Goal: Obtain resource: Download file/media

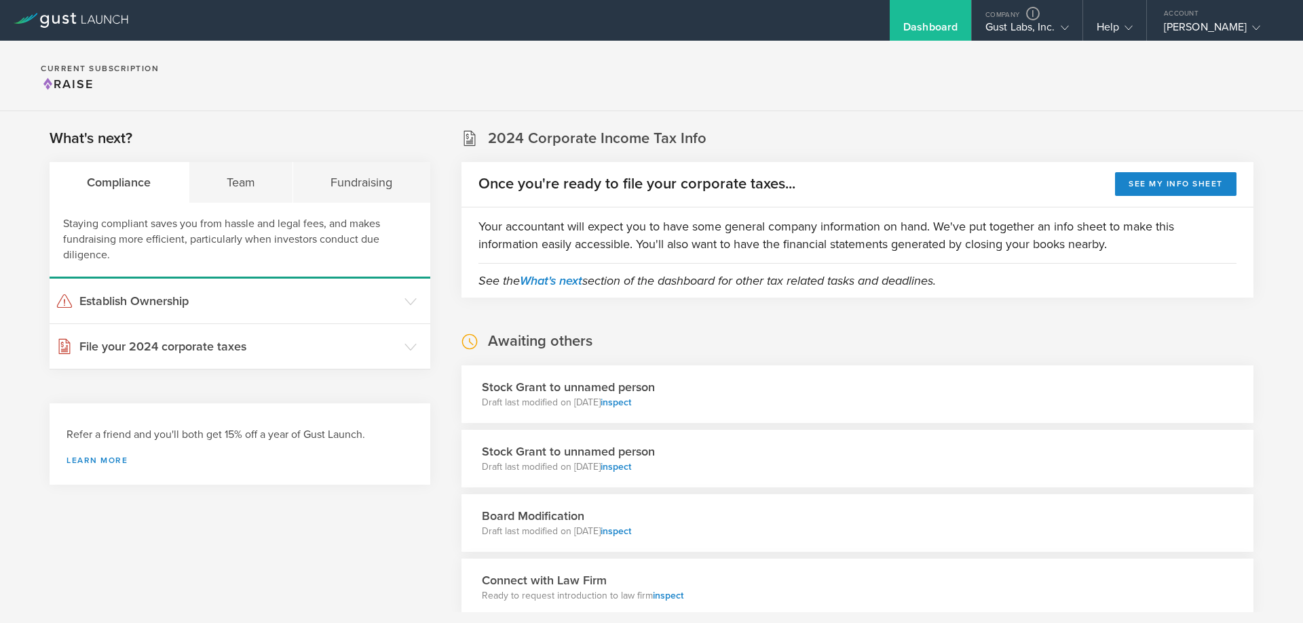
click at [883, 66] on section "Current Subscription Raise" at bounding box center [651, 76] width 1303 height 71
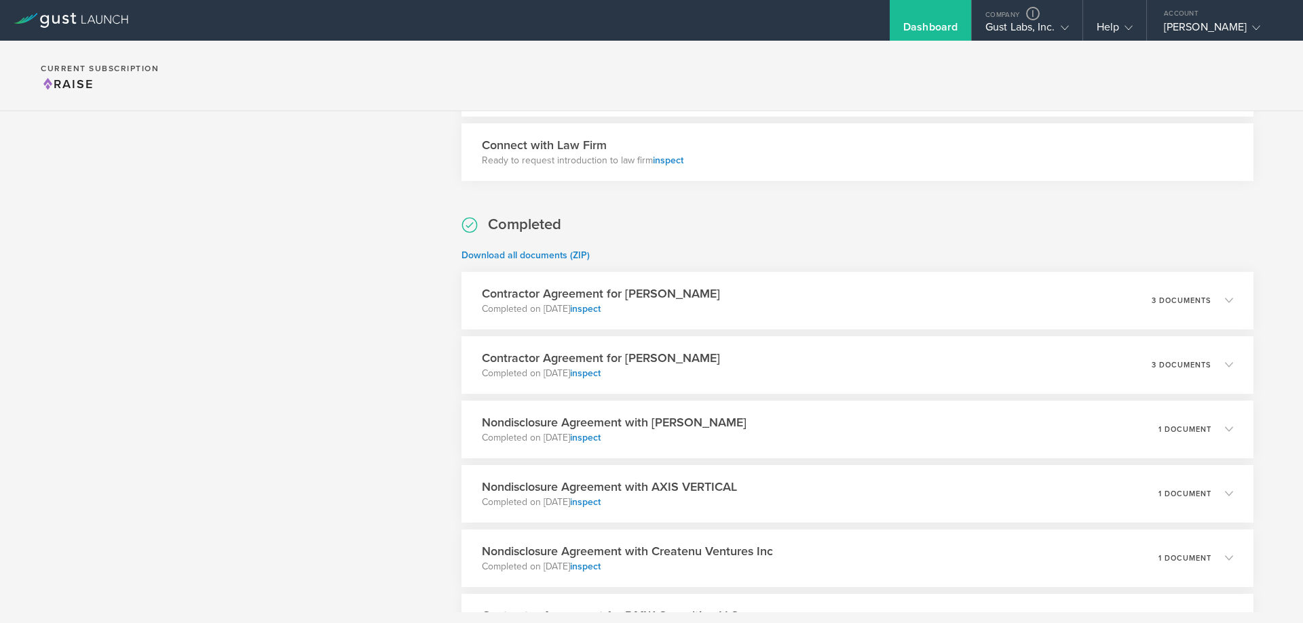
scroll to position [475, 0]
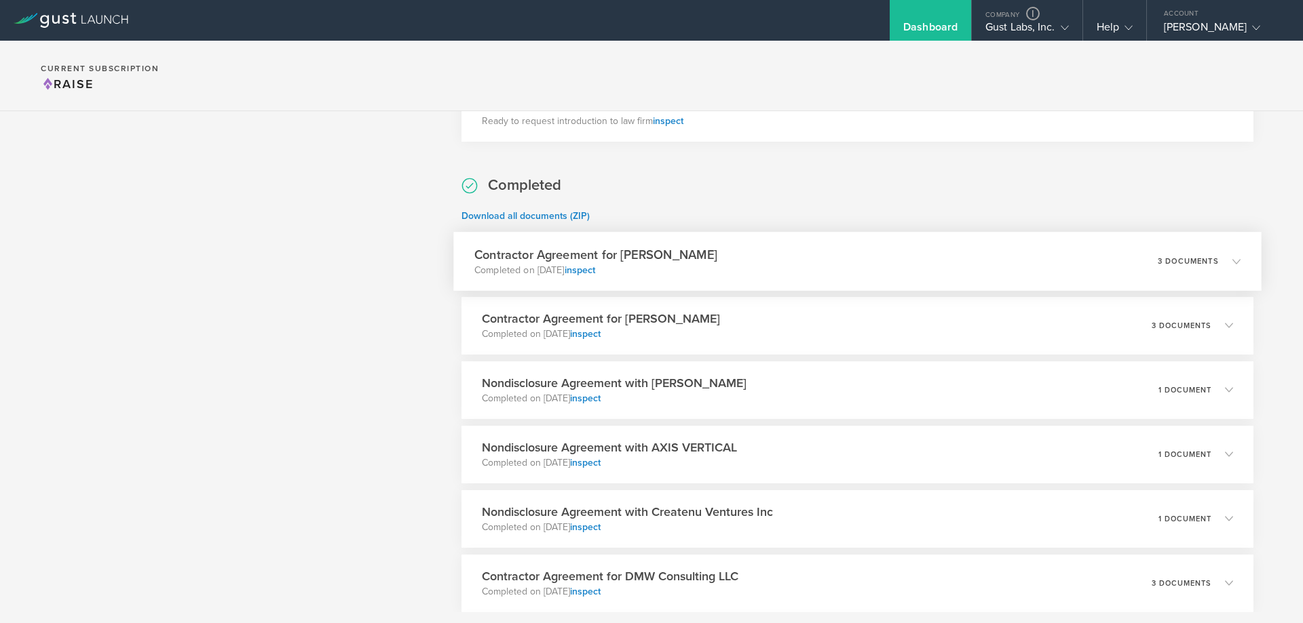
click at [809, 248] on div "Contractor Agreement for [PERSON_NAME] Completed on [DATE] inspect 3 documents" at bounding box center [857, 261] width 808 height 59
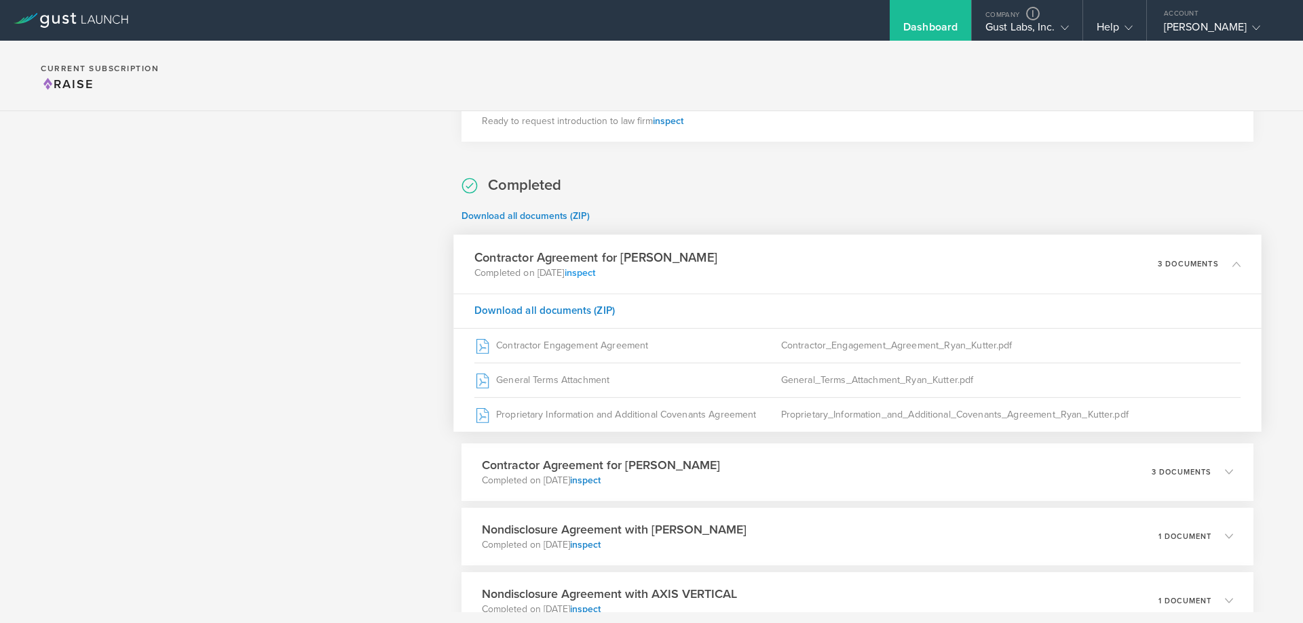
click at [595, 274] on link "inspect" at bounding box center [579, 273] width 31 height 12
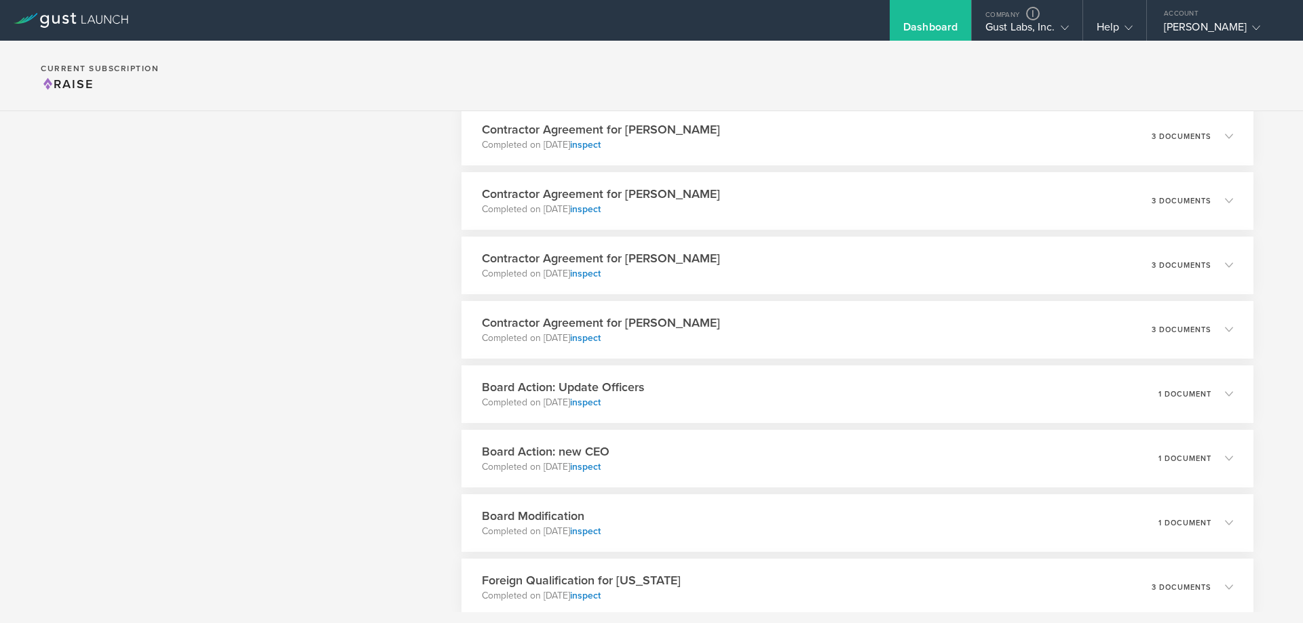
scroll to position [2382, 0]
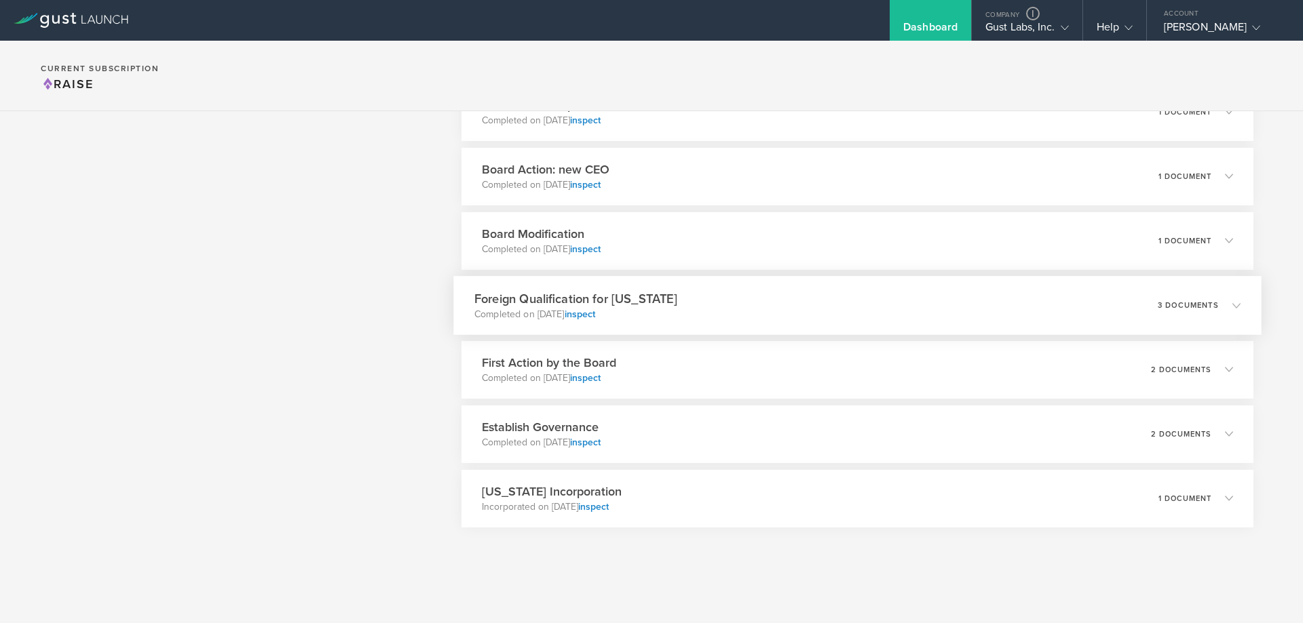
click at [818, 315] on div "Foreign Qualification for [US_STATE] Completed on [DATE] inspect 3 documents" at bounding box center [857, 305] width 808 height 59
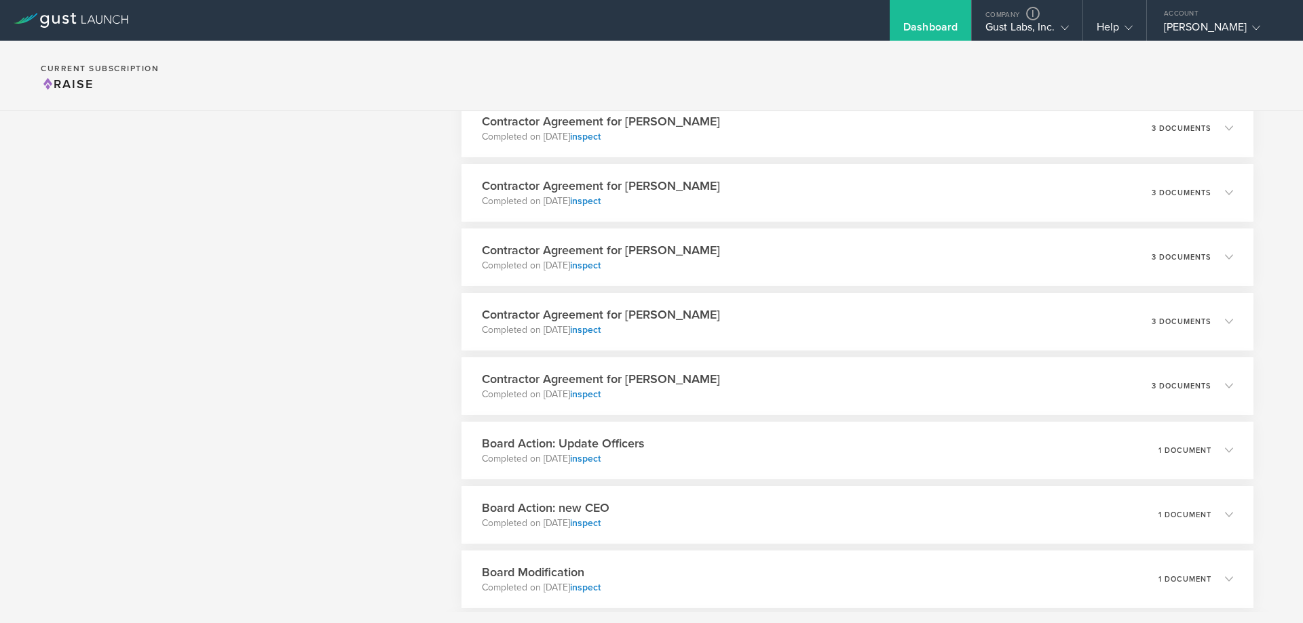
scroll to position [1876, 0]
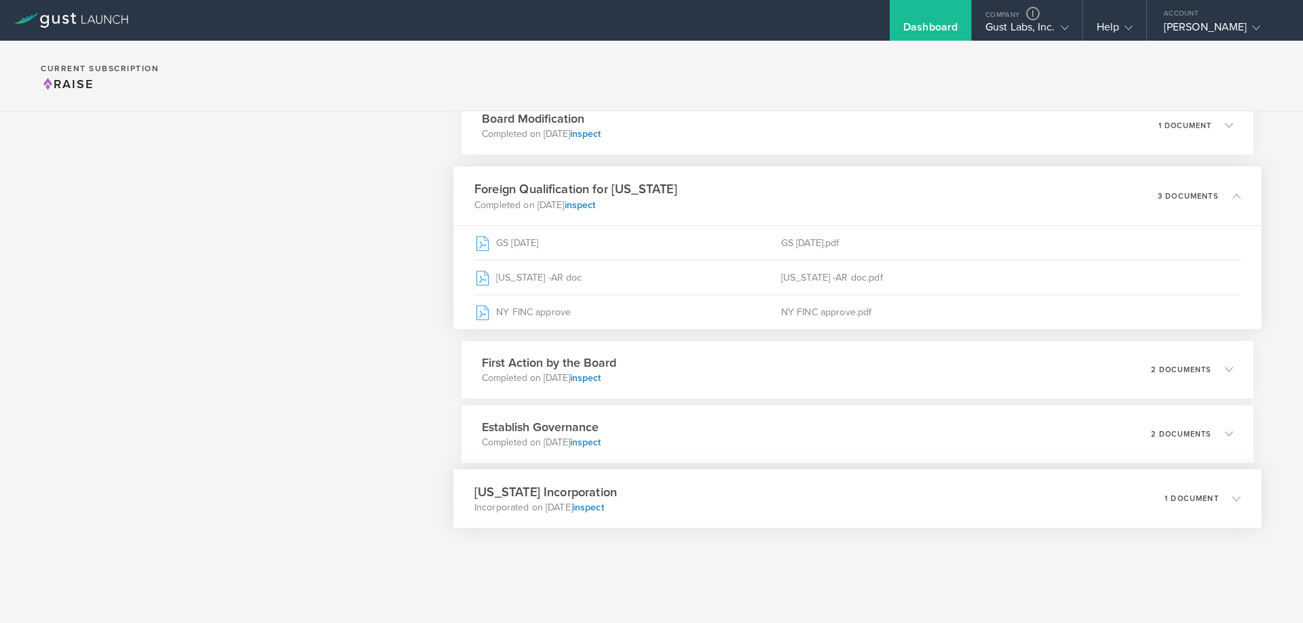
click at [731, 507] on div "[US_STATE] Incorporation Incorporated on [DATE] inspect 1 document" at bounding box center [857, 498] width 808 height 59
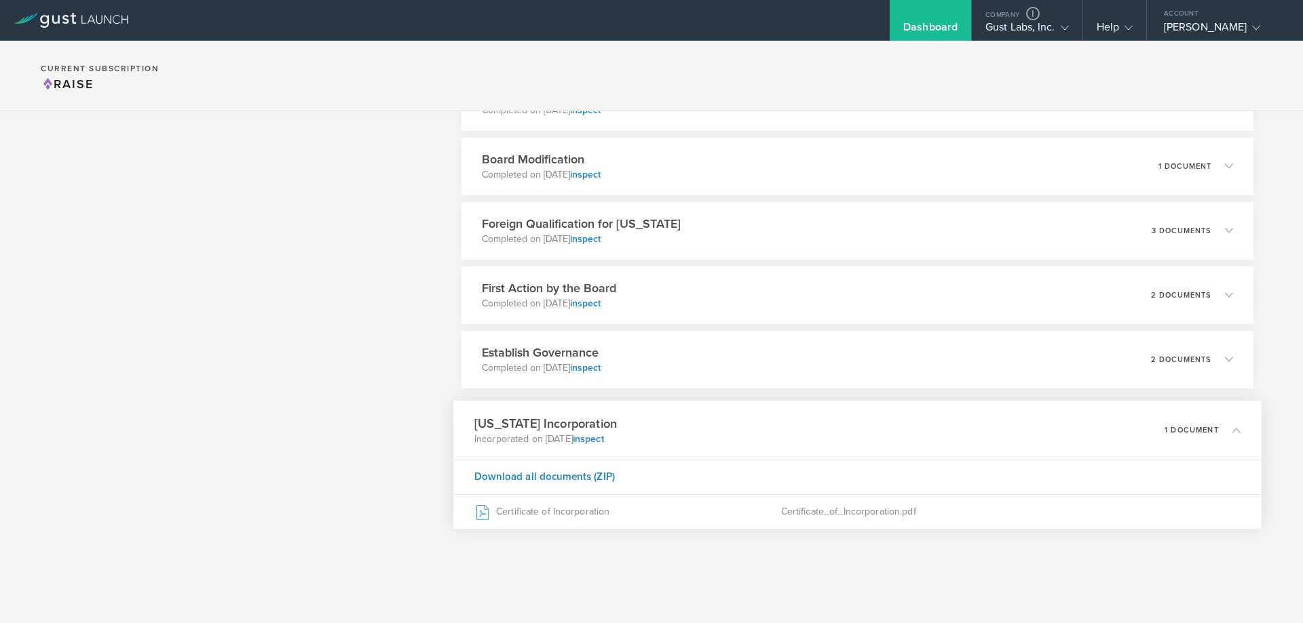
scroll to position [2310, 0]
click at [744, 358] on div "Establish Governance Completed on [DATE] inspect 2 documents" at bounding box center [857, 359] width 808 height 59
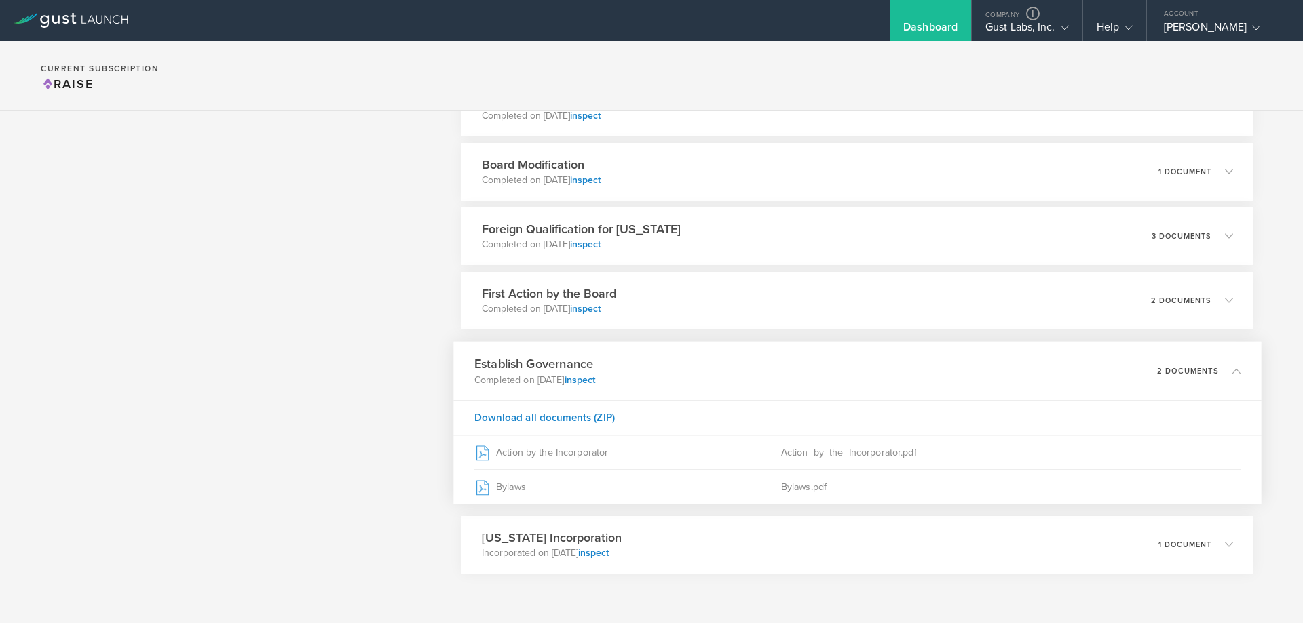
scroll to position [2351, 0]
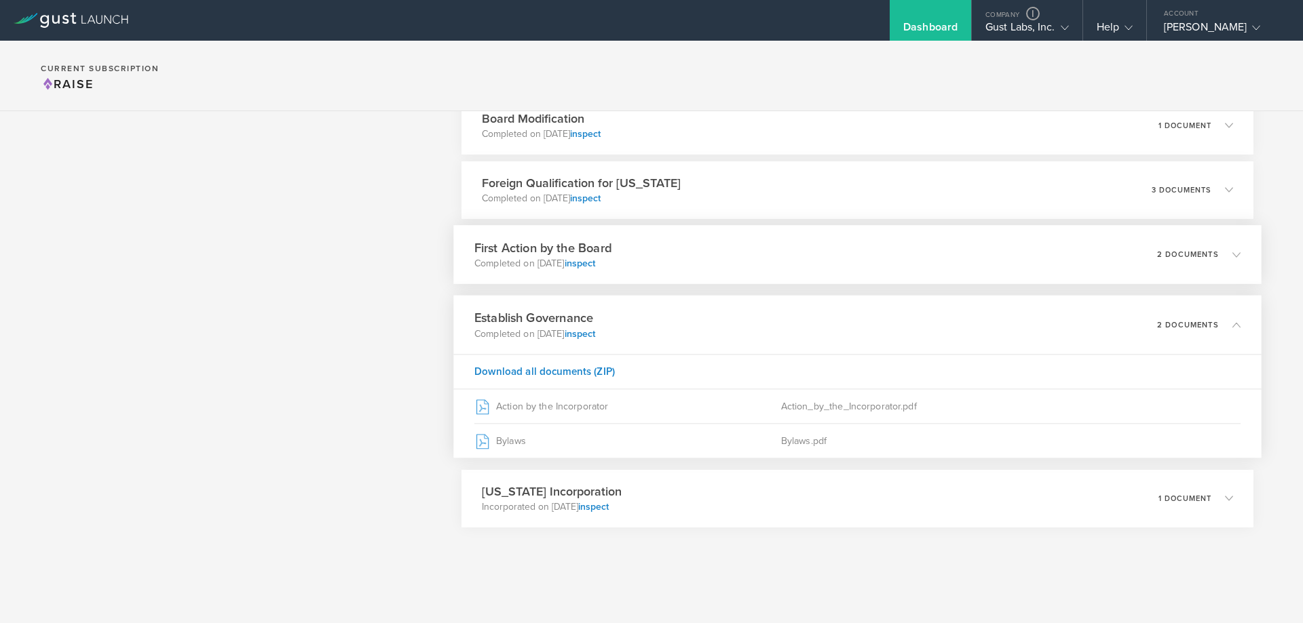
click at [682, 262] on div "First Action by the Board Completed on [DATE] inspect 2 documents" at bounding box center [857, 254] width 808 height 59
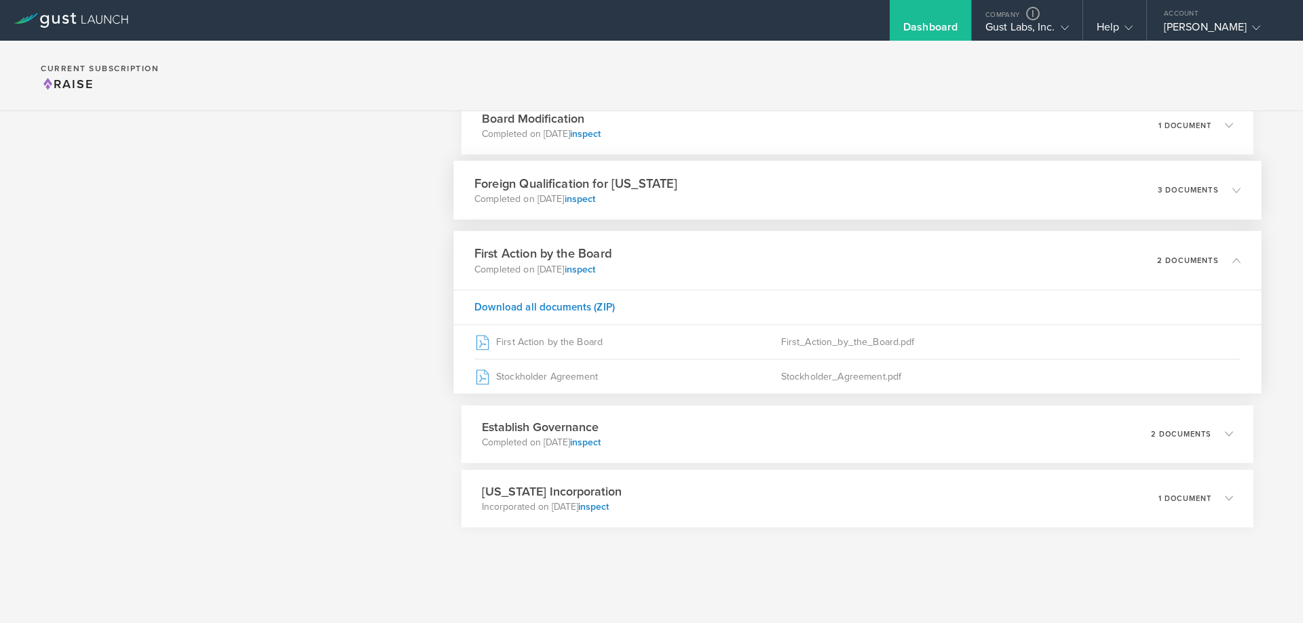
click at [736, 184] on div "Foreign Qualification for New York Completed on Aug 5, 2019 inspect 3 documents" at bounding box center [857, 190] width 808 height 59
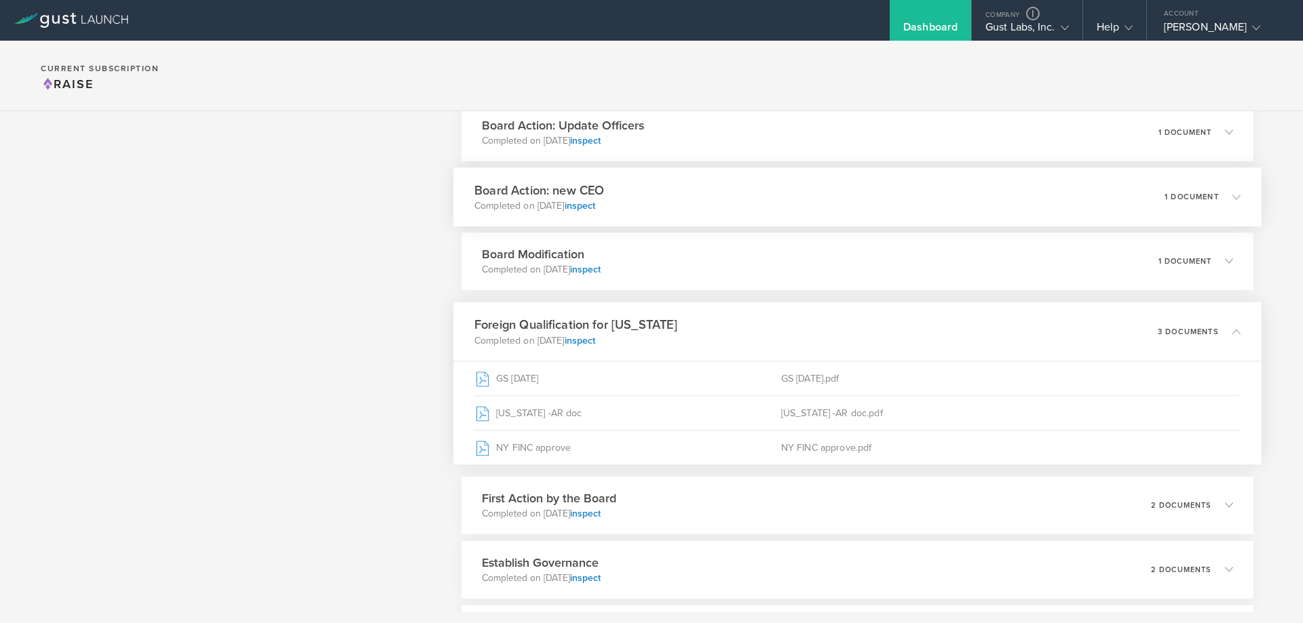
scroll to position [2147, 0]
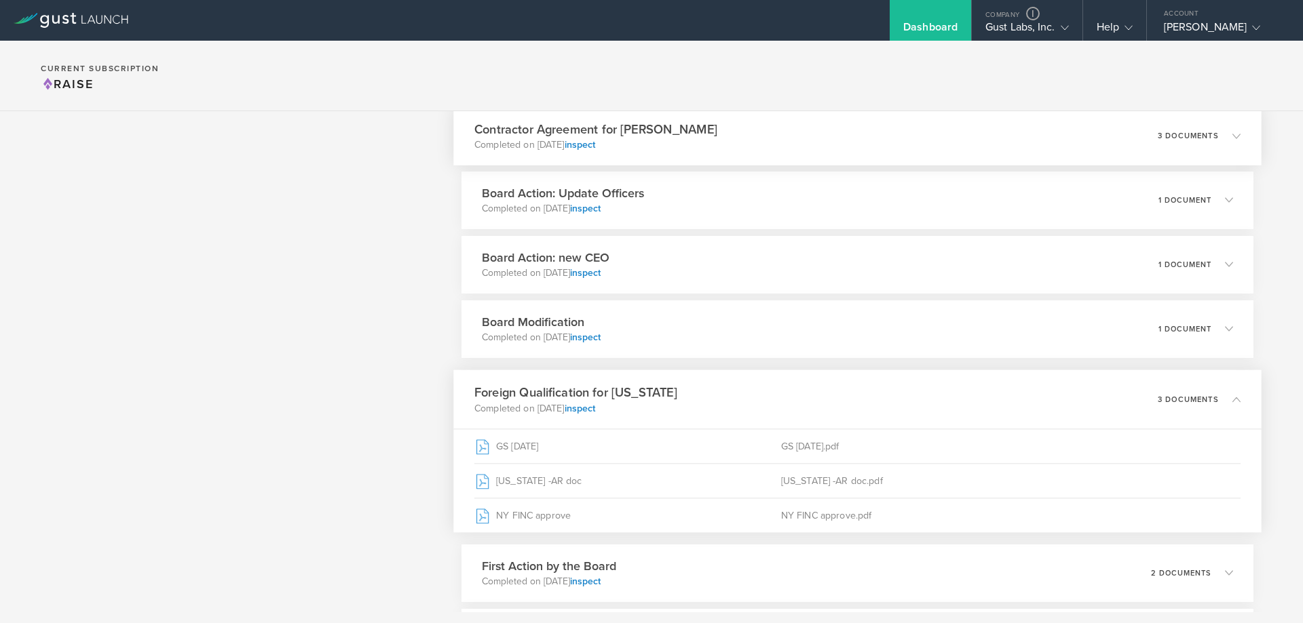
click at [742, 138] on div "Contractor Agreement for Ryan Kutter Completed on May 4, 2020 inspect 3 documen…" at bounding box center [857, 136] width 808 height 59
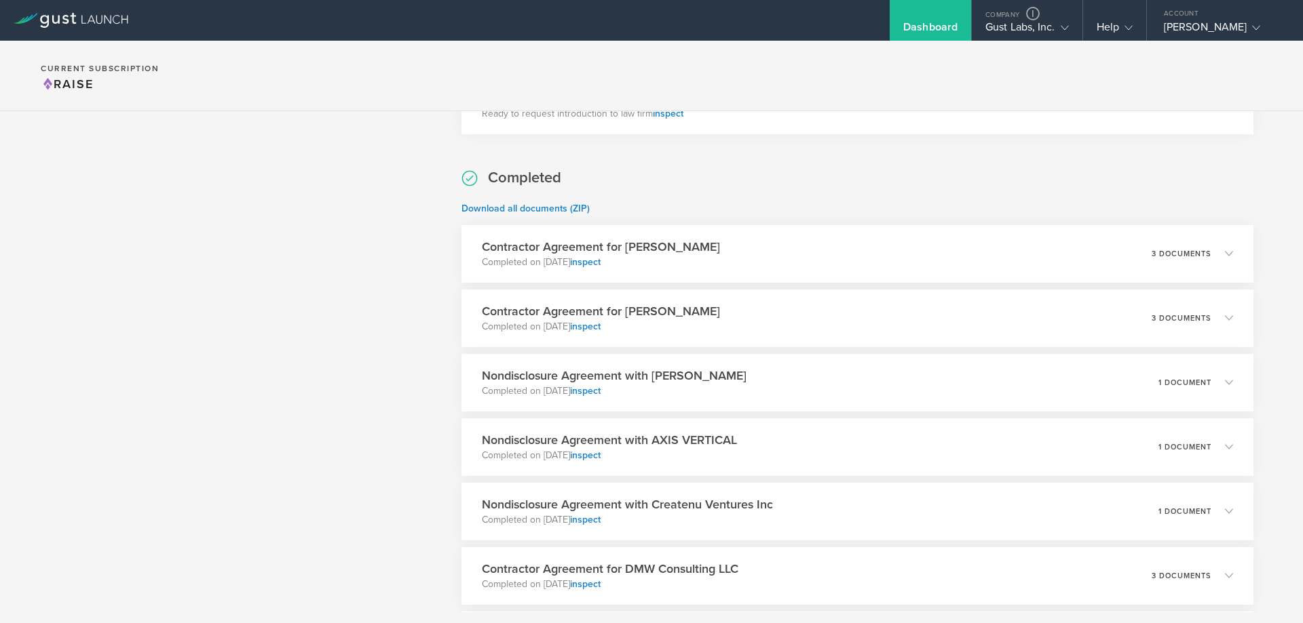
scroll to position [451, 0]
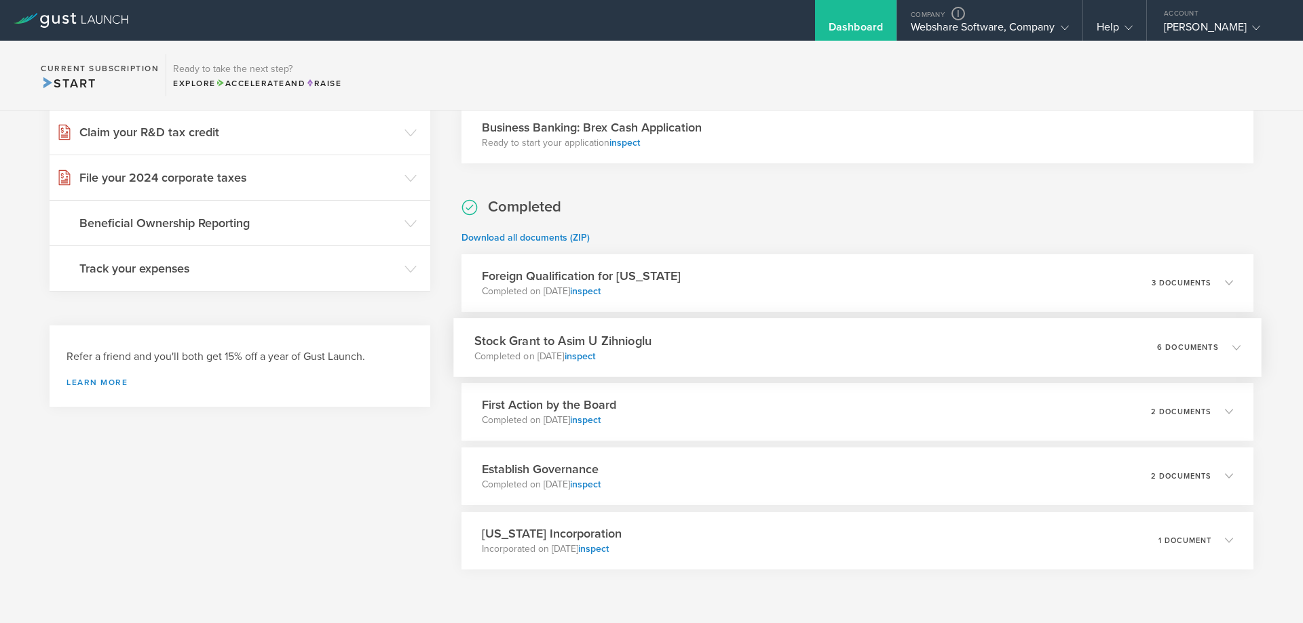
scroll to position [302, 0]
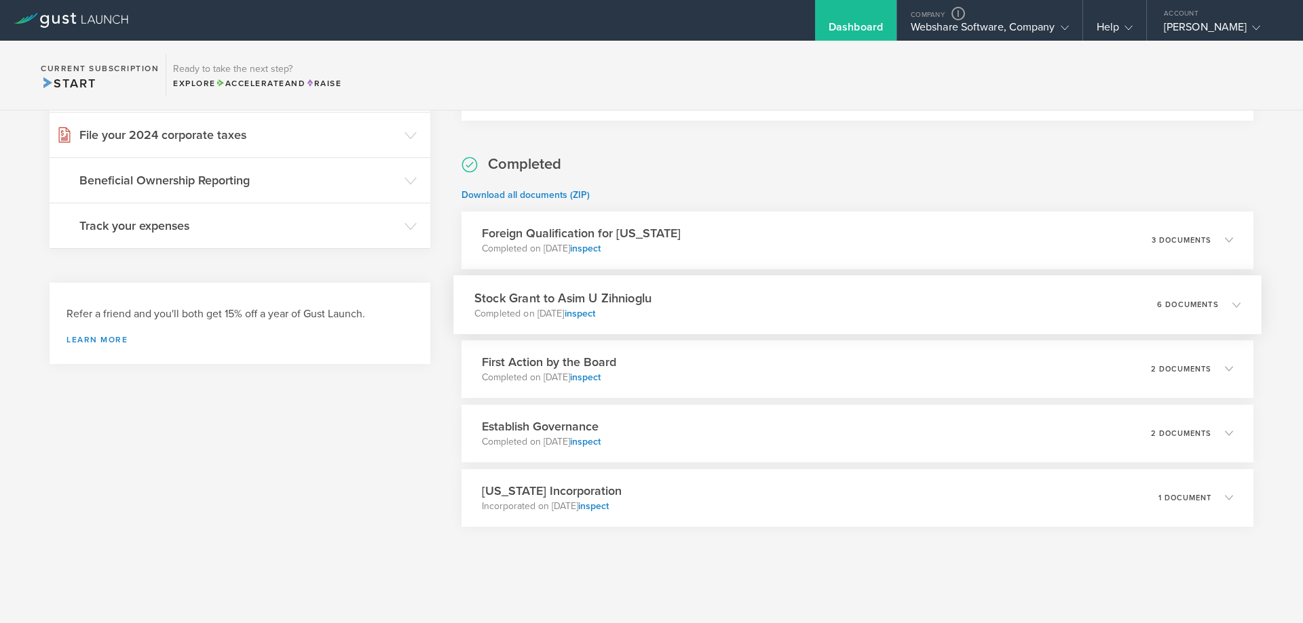
click at [839, 308] on div "Stock Grant to Asim U Zihnioglu Completed on [DATE] inspect 6 documents" at bounding box center [857, 304] width 808 height 59
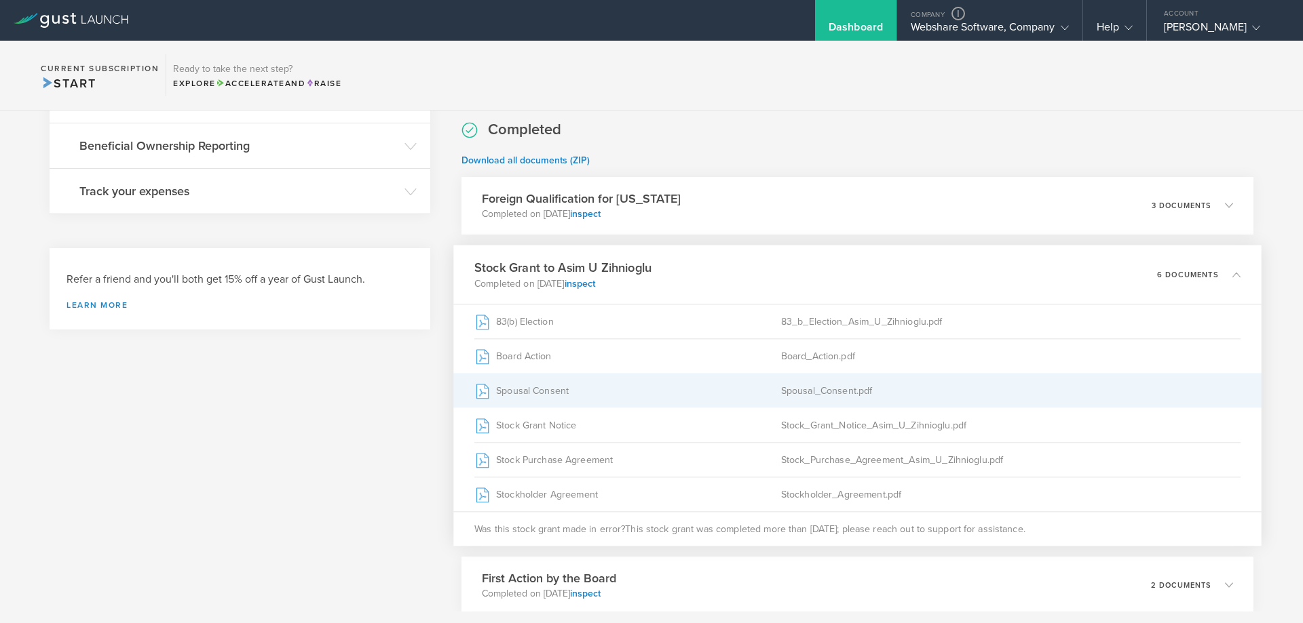
scroll to position [370, 0]
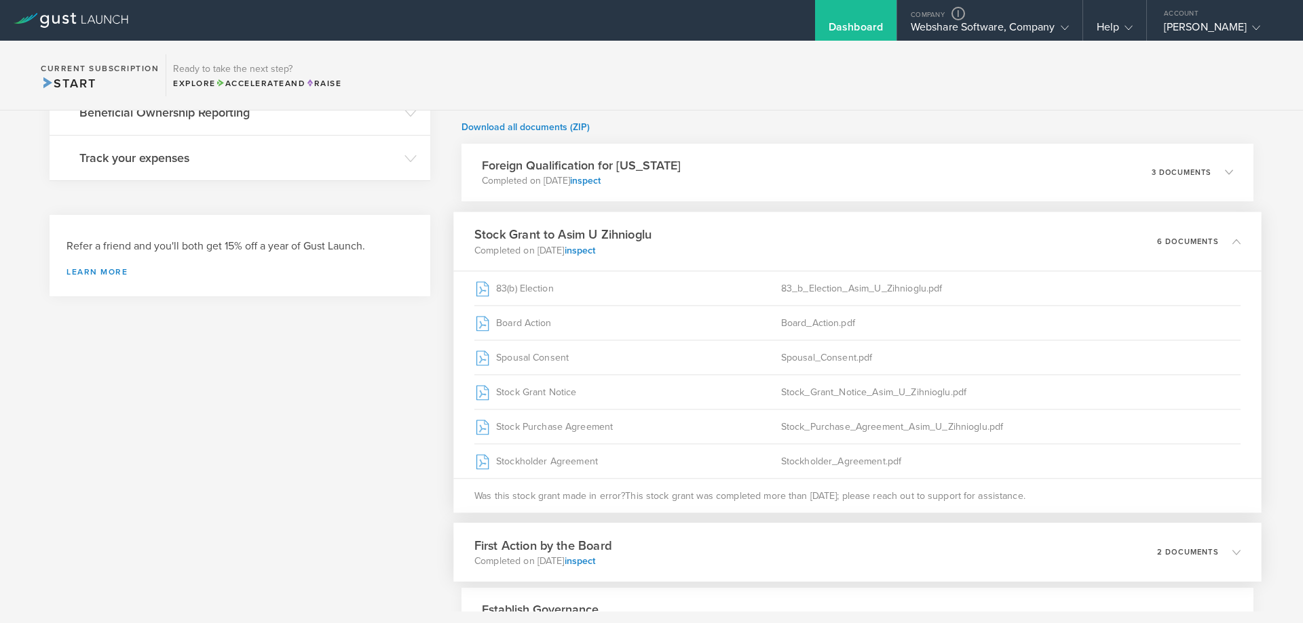
click at [802, 545] on div "First Action by the Board Completed on [DATE] inspect 2 documents" at bounding box center [857, 552] width 808 height 59
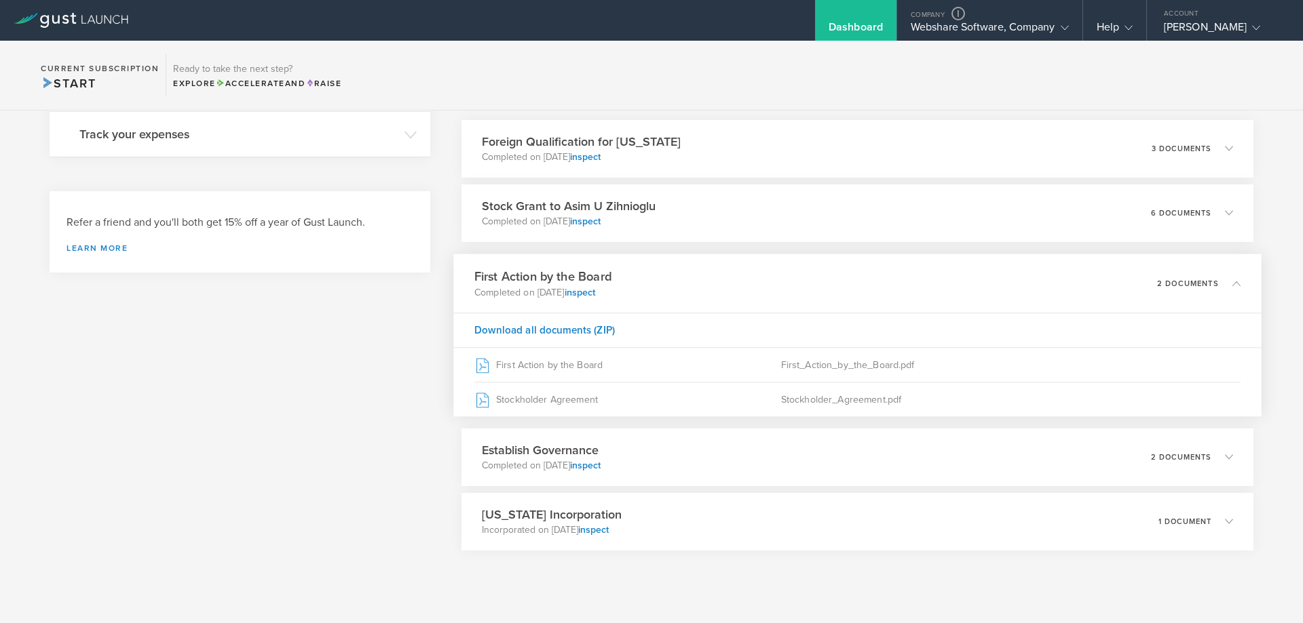
scroll to position [417, 0]
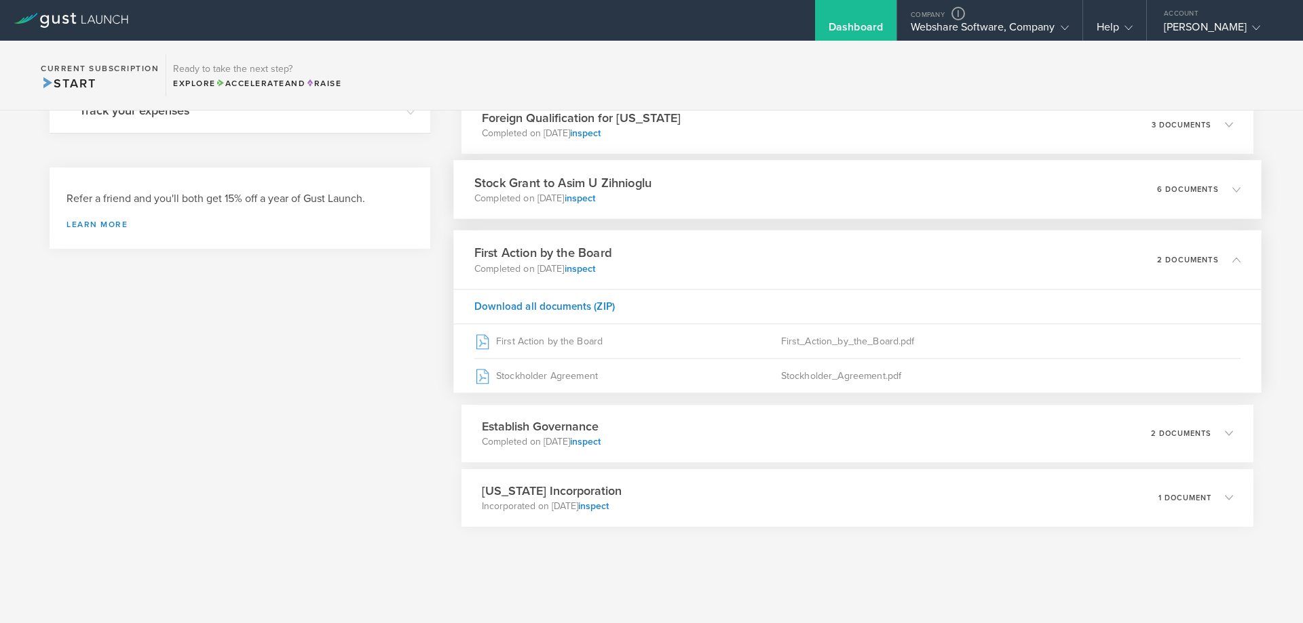
click at [714, 204] on div "Stock Grant to Asim U Zihnioglu Completed on [DATE] inspect 6 documents" at bounding box center [857, 189] width 808 height 59
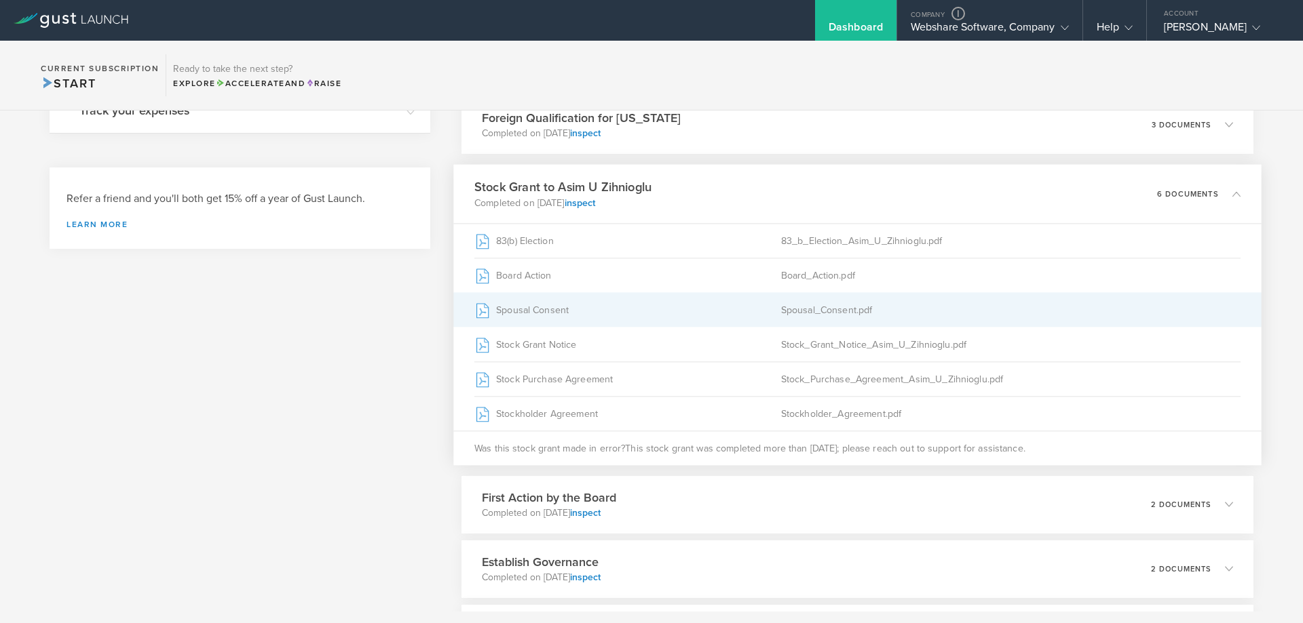
click at [543, 313] on div "Spousal Consent" at bounding box center [627, 310] width 307 height 34
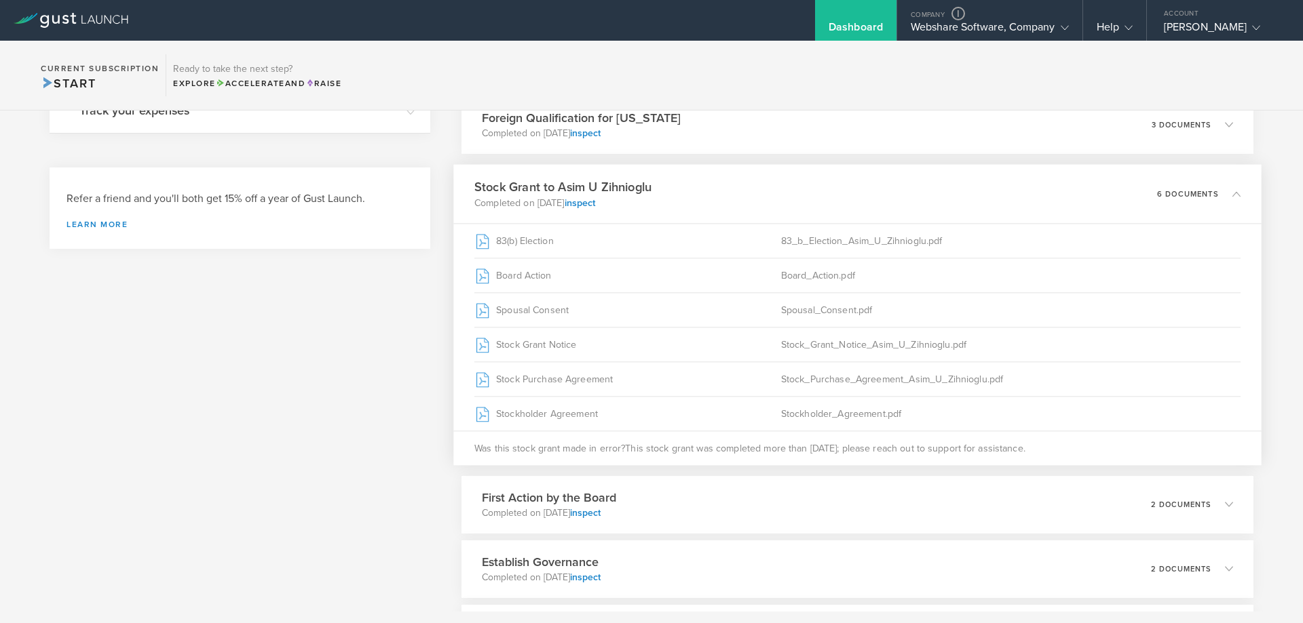
click at [262, 346] on div "What's next? Compliance Team Fundraising Staying compliant saves you from hassl…" at bounding box center [240, 220] width 381 height 1020
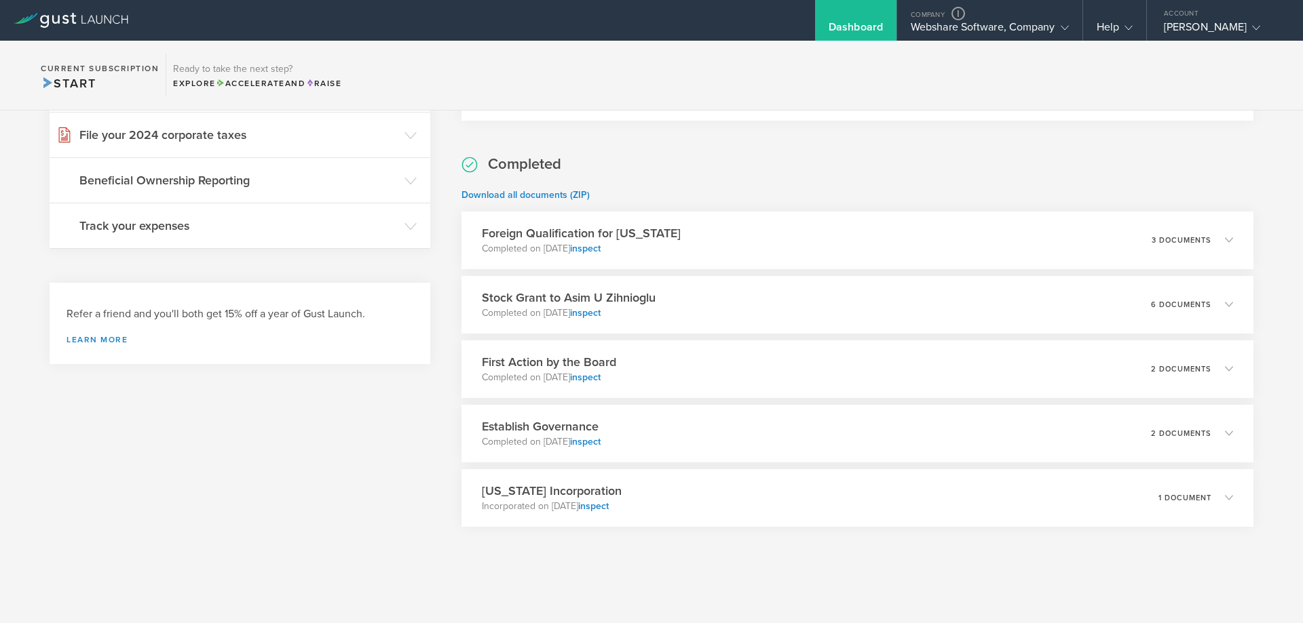
scroll to position [302, 0]
